Goal: Find specific page/section: Find specific page/section

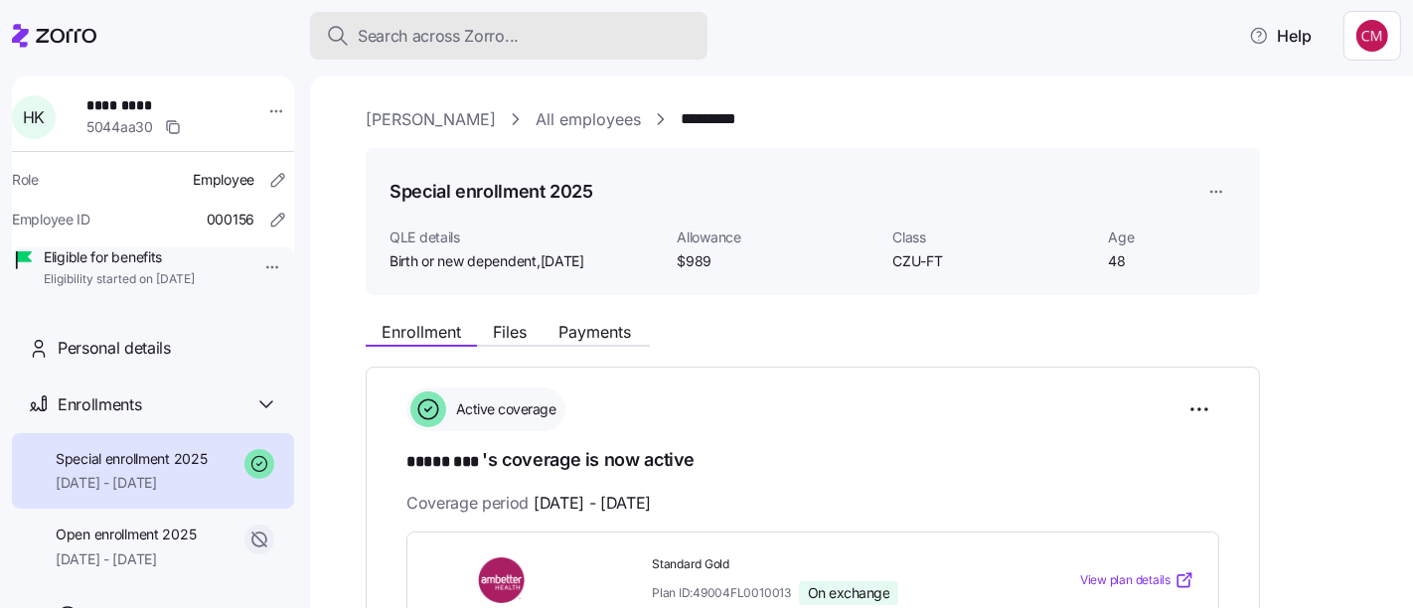
scroll to position [320, 0]
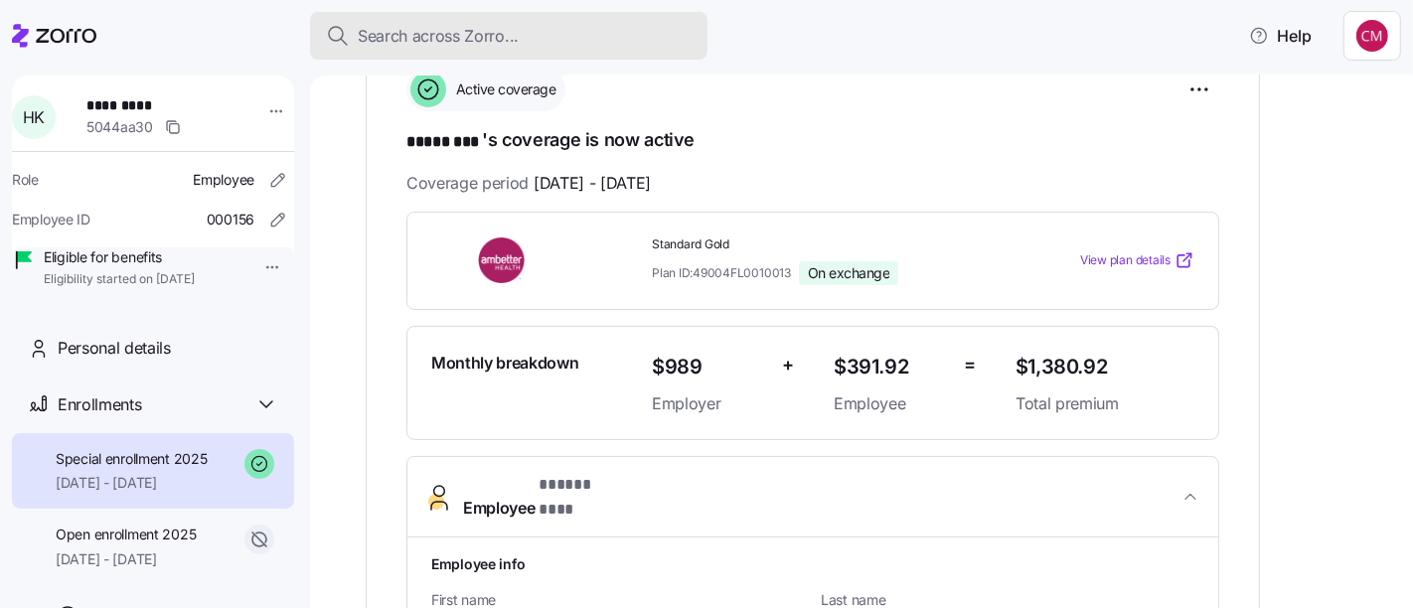
click at [576, 33] on div "Search across Zorro..." at bounding box center [509, 36] width 366 height 25
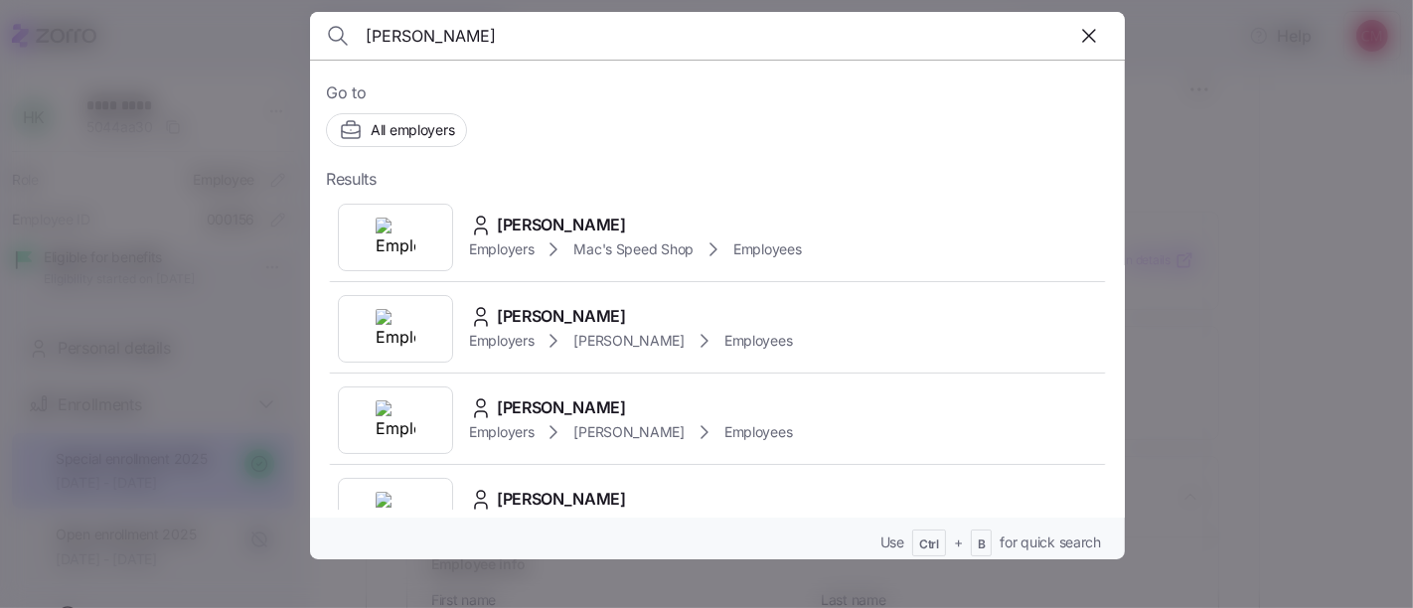
type input "[PERSON_NAME]"
click at [382, 226] on img at bounding box center [396, 238] width 40 height 40
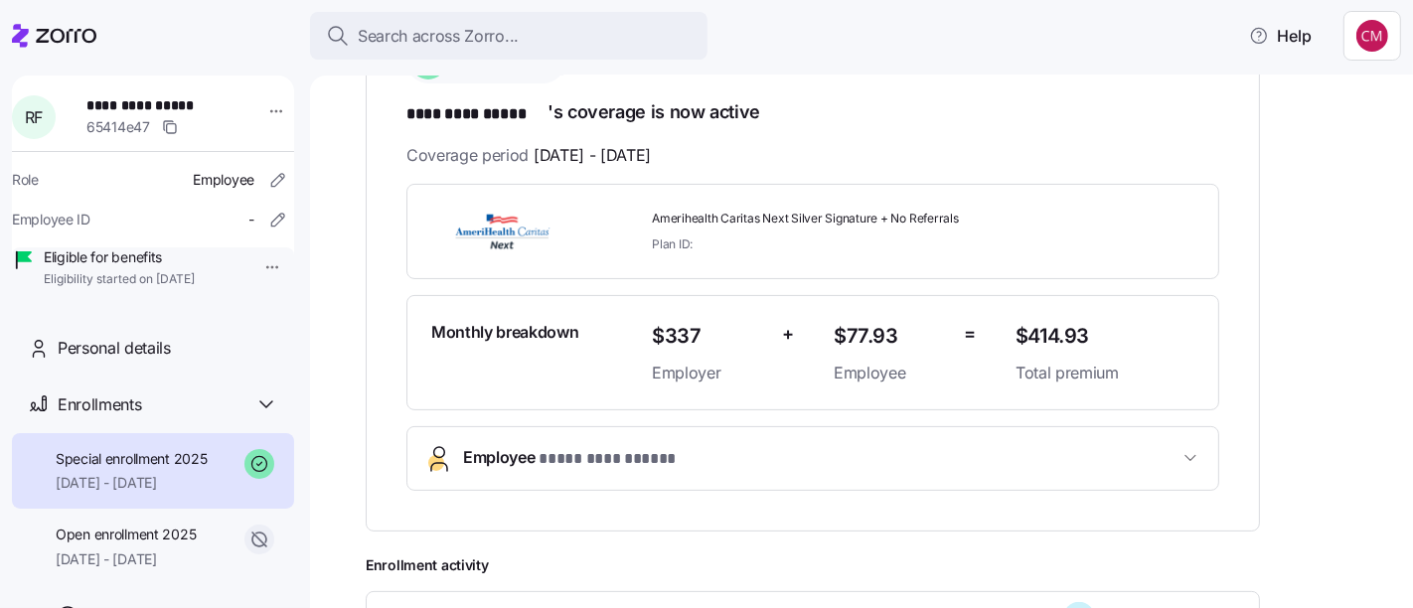
scroll to position [403, 0]
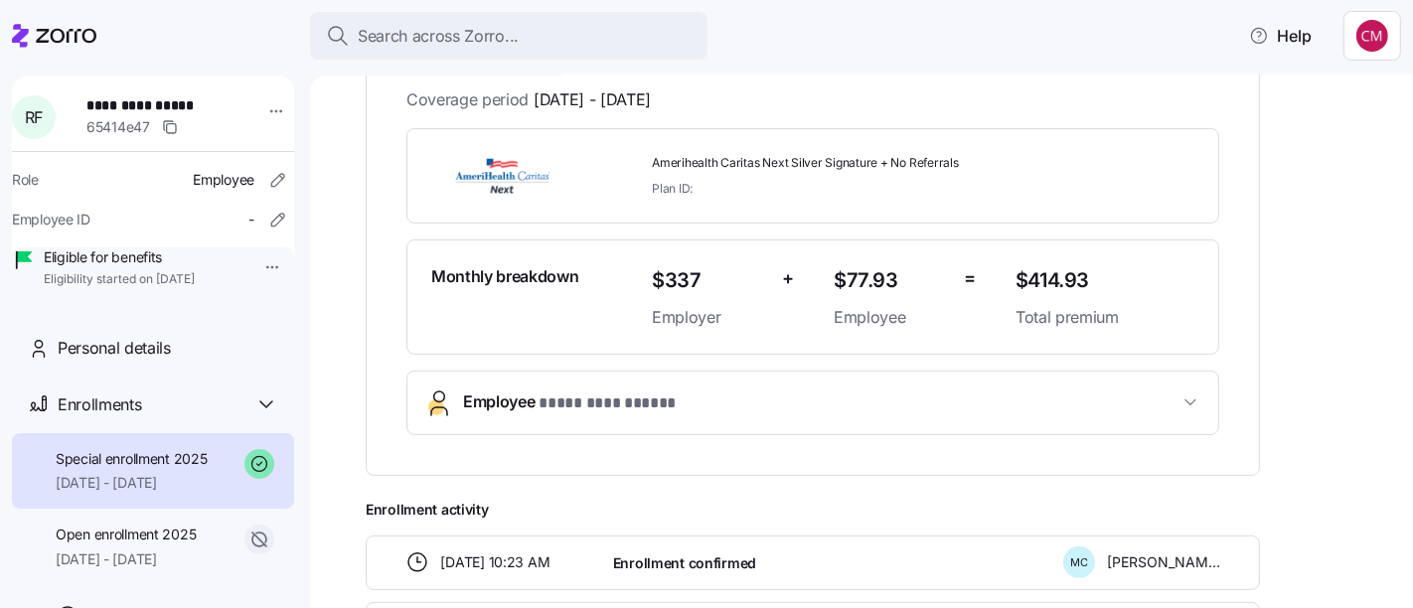
click at [601, 381] on button "**********" at bounding box center [812, 403] width 811 height 63
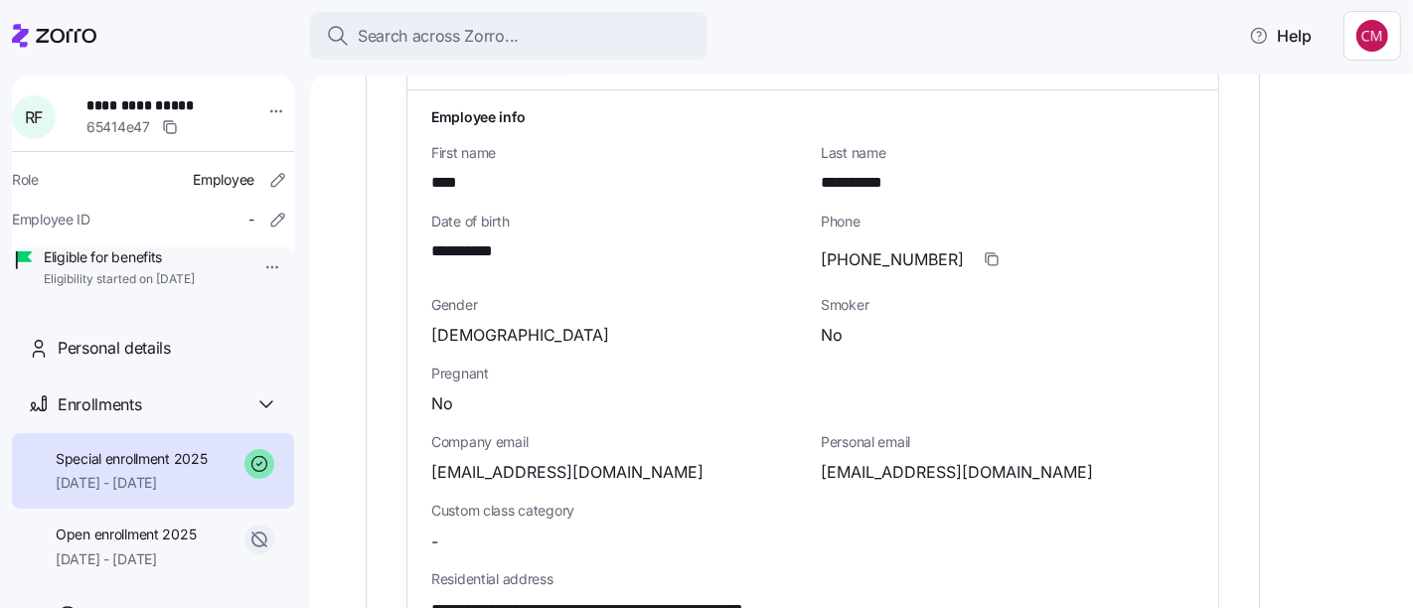
scroll to position [942, 0]
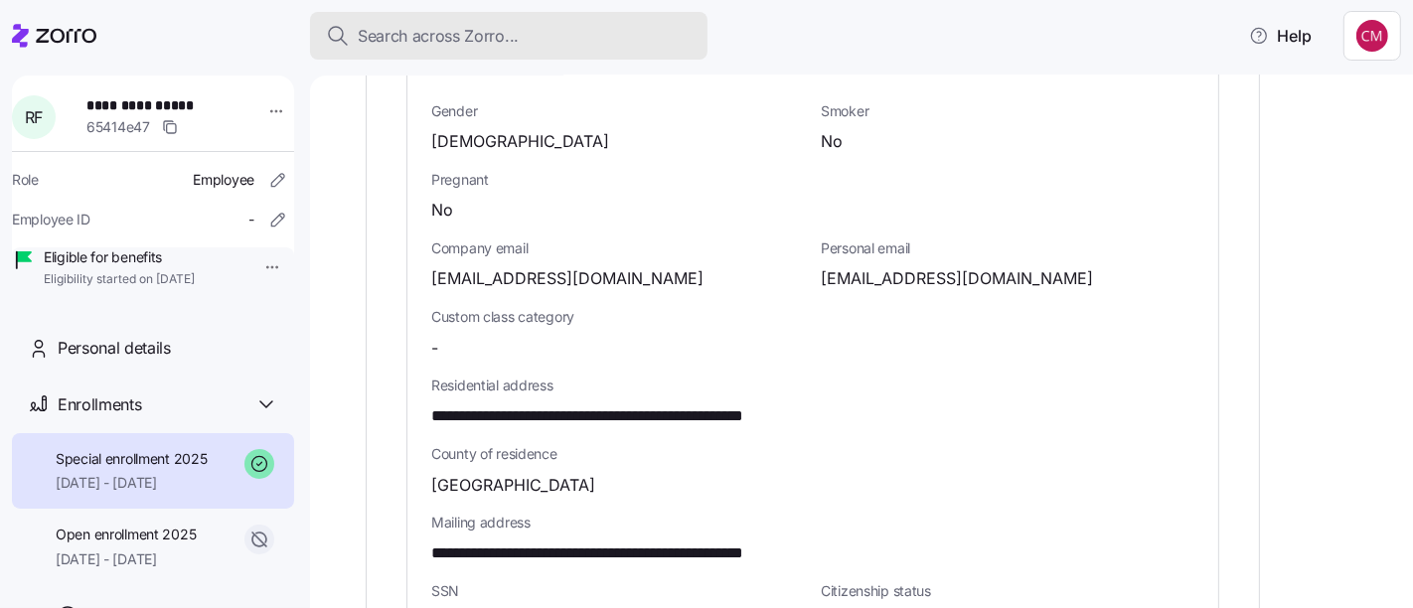
click at [638, 29] on div "Search across Zorro..." at bounding box center [509, 36] width 366 height 25
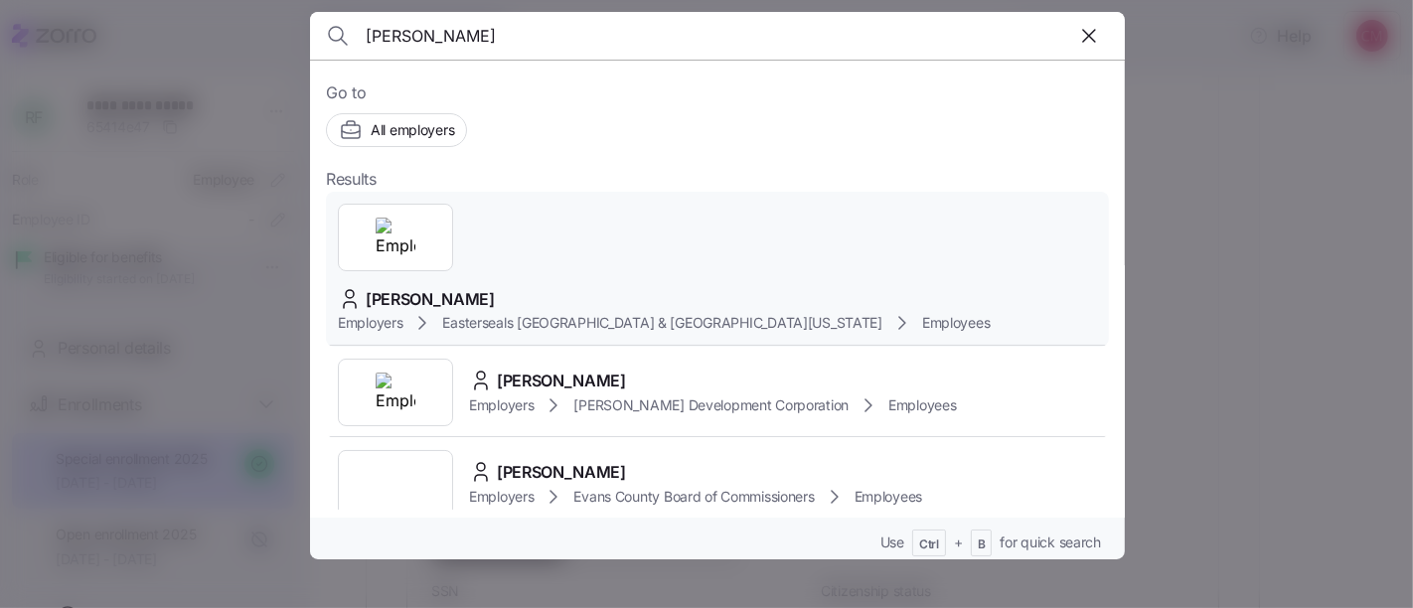
type input "[PERSON_NAME]"
click at [391, 241] on img at bounding box center [396, 238] width 40 height 40
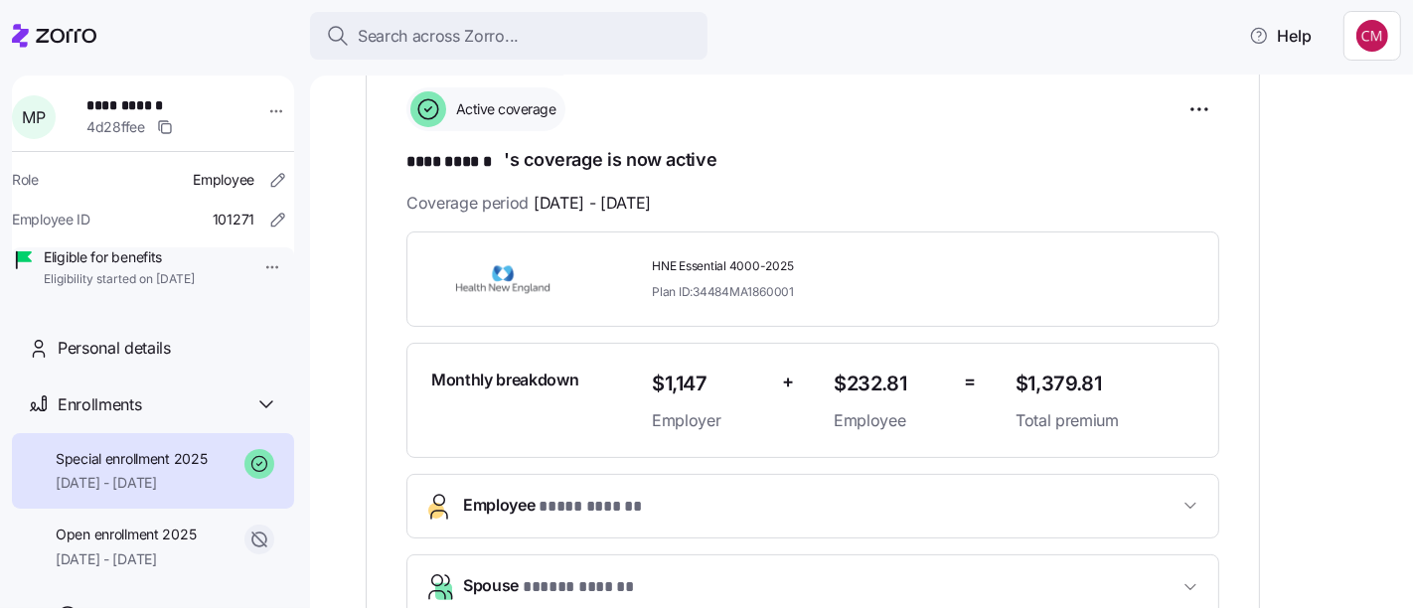
scroll to position [291, 0]
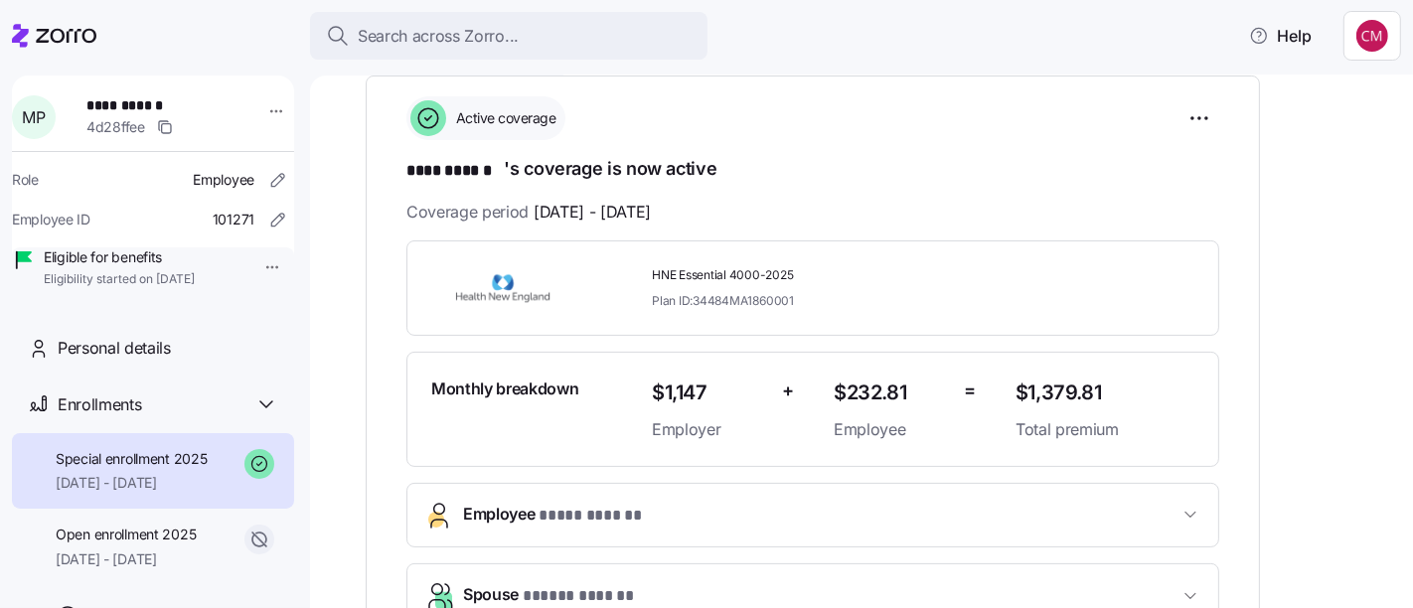
click at [1288, 378] on div "**********" at bounding box center [875, 601] width 1019 height 1163
click at [807, 504] on span "Employee * **** ****** *" at bounding box center [820, 515] width 715 height 27
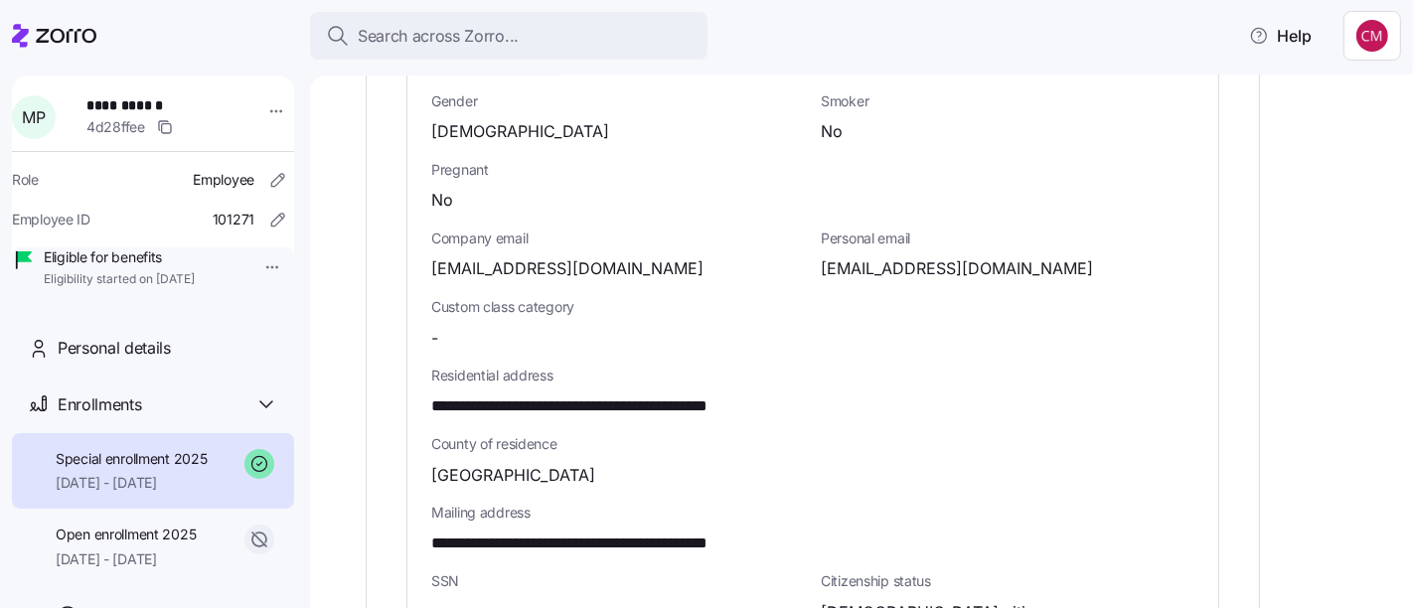
scroll to position [1220, 0]
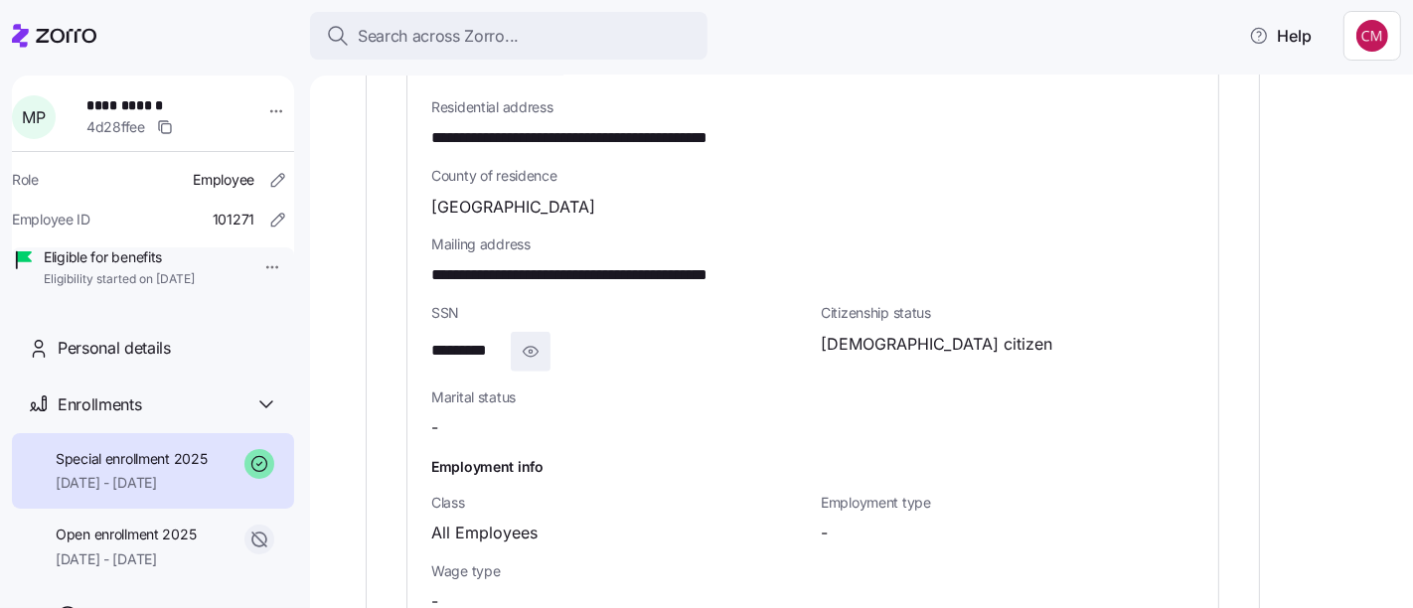
click at [528, 351] on icon "button" at bounding box center [531, 352] width 20 height 24
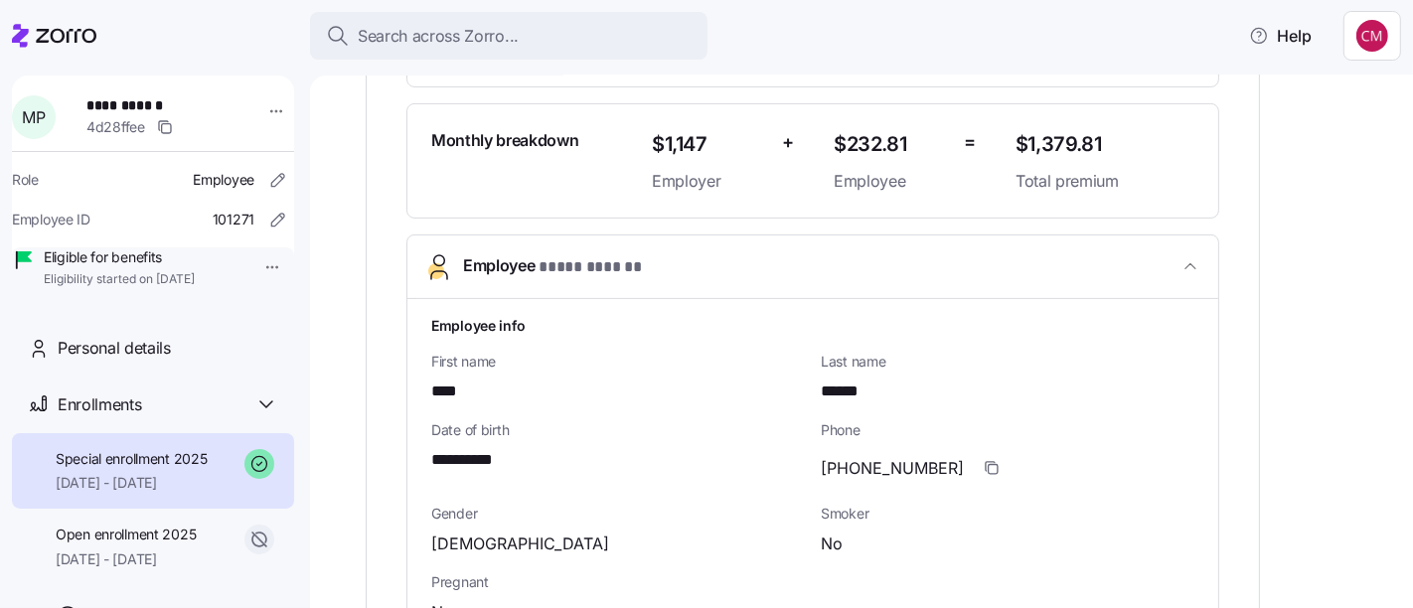
scroll to position [529, 0]
